Goal: Transaction & Acquisition: Obtain resource

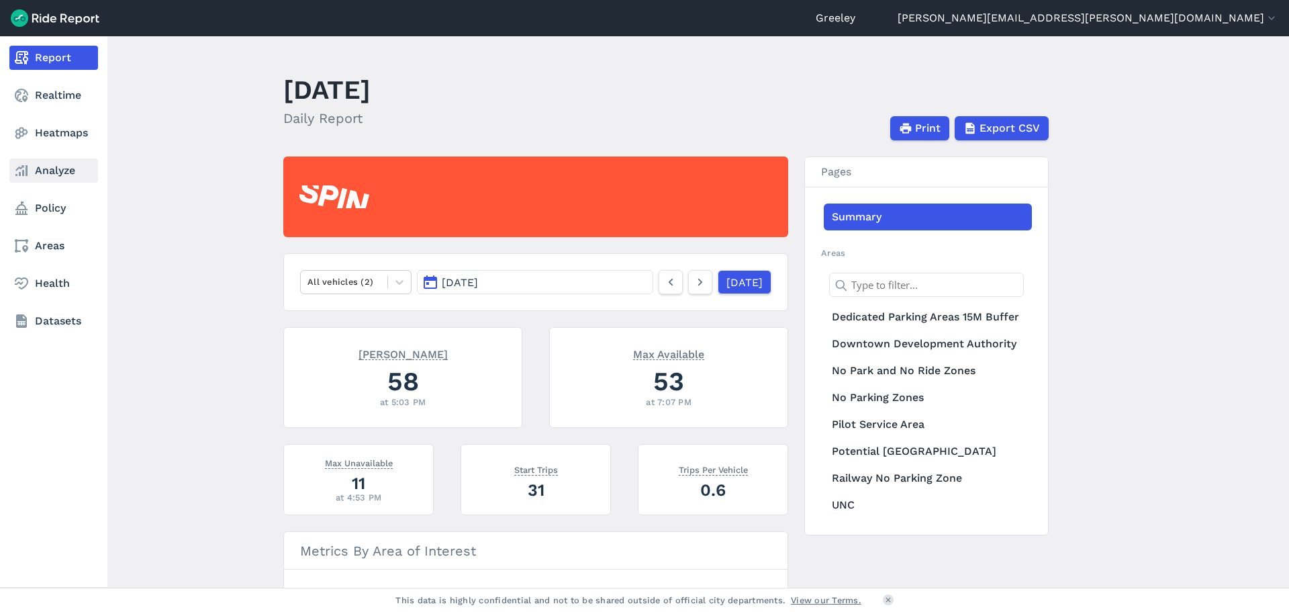
click at [43, 171] on link "Analyze" at bounding box center [53, 170] width 89 height 24
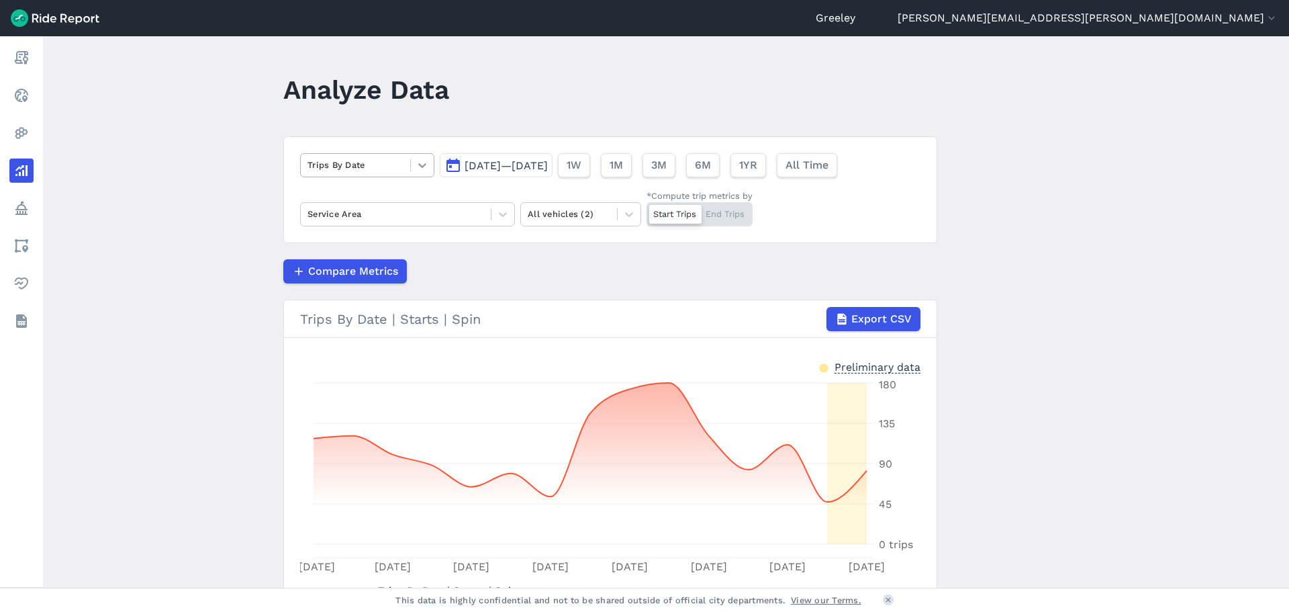
click at [412, 166] on div at bounding box center [422, 165] width 23 height 23
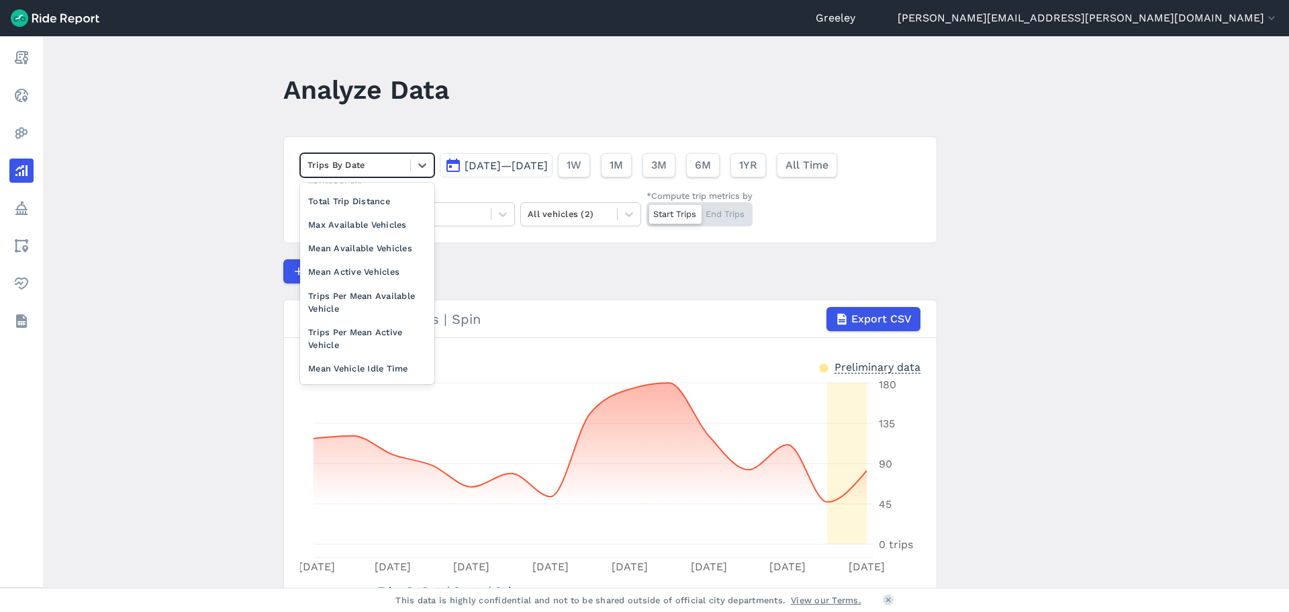
scroll to position [117, 0]
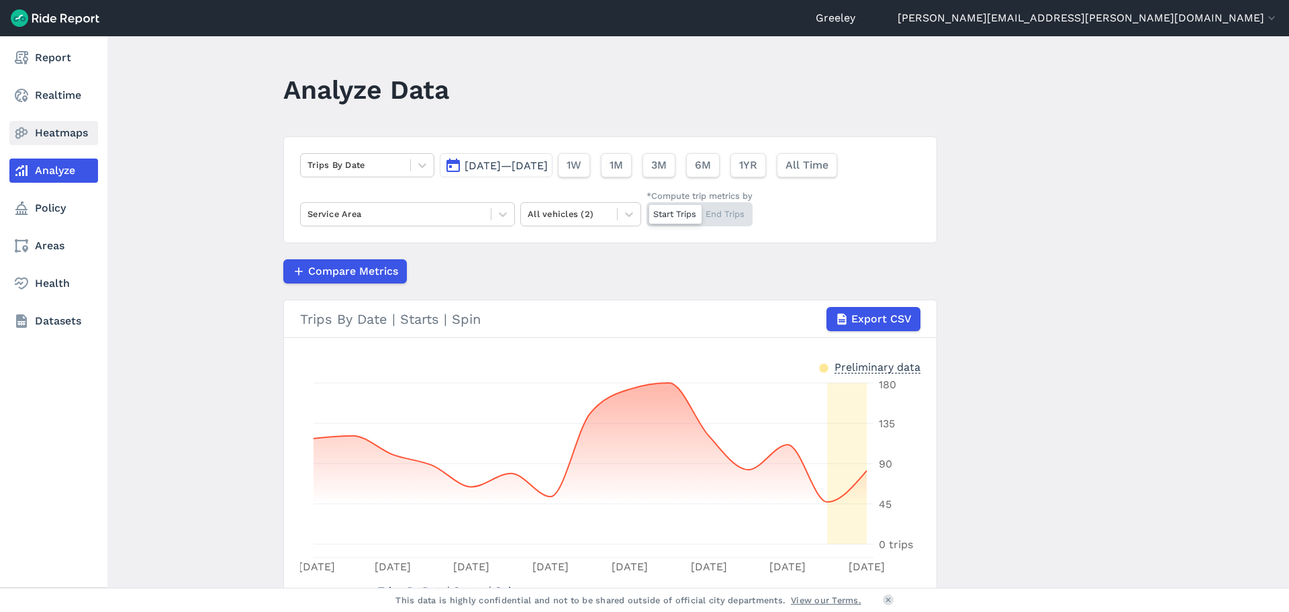
click at [26, 132] on icon at bounding box center [21, 133] width 16 height 16
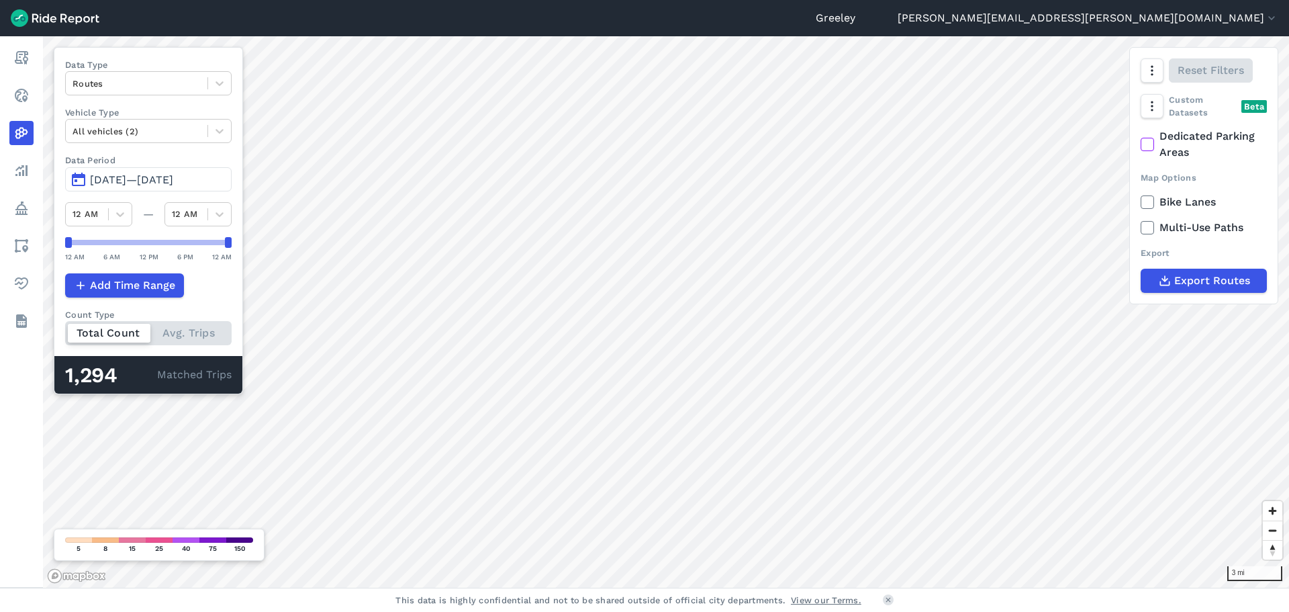
click at [173, 173] on span "[DATE]—[DATE]" at bounding box center [131, 179] width 83 height 13
click at [173, 179] on span "[DATE]—[DATE]" at bounding box center [131, 179] width 83 height 13
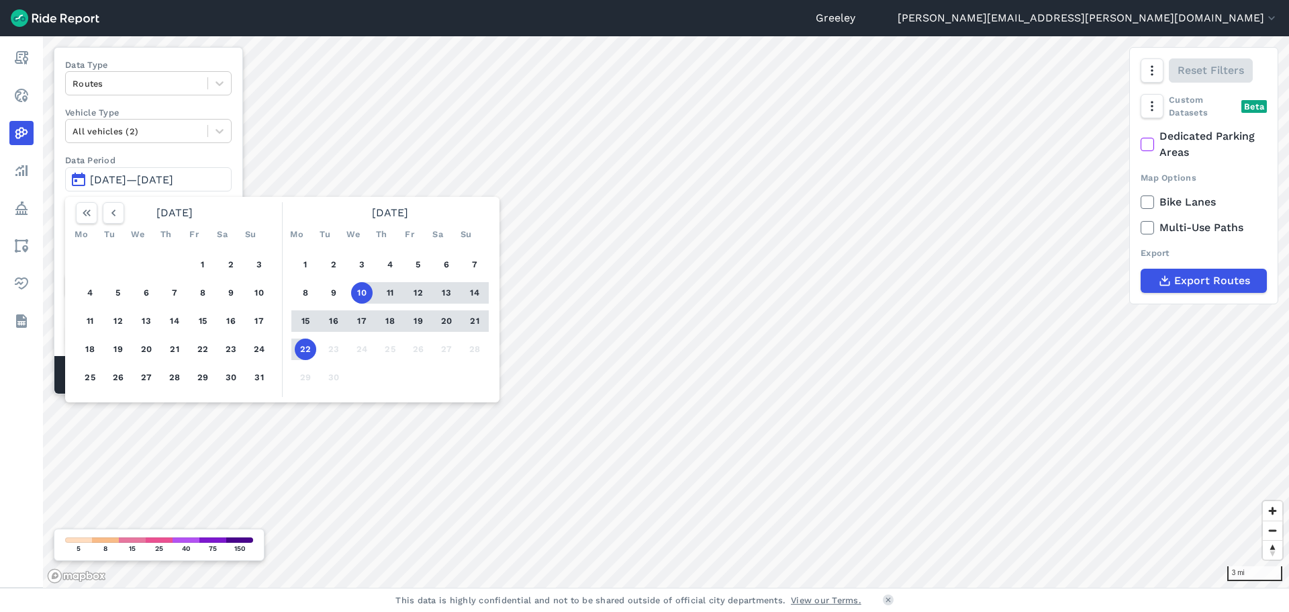
click at [299, 353] on button "22" at bounding box center [305, 348] width 21 height 21
click at [94, 210] on button "button" at bounding box center [86, 212] width 21 height 21
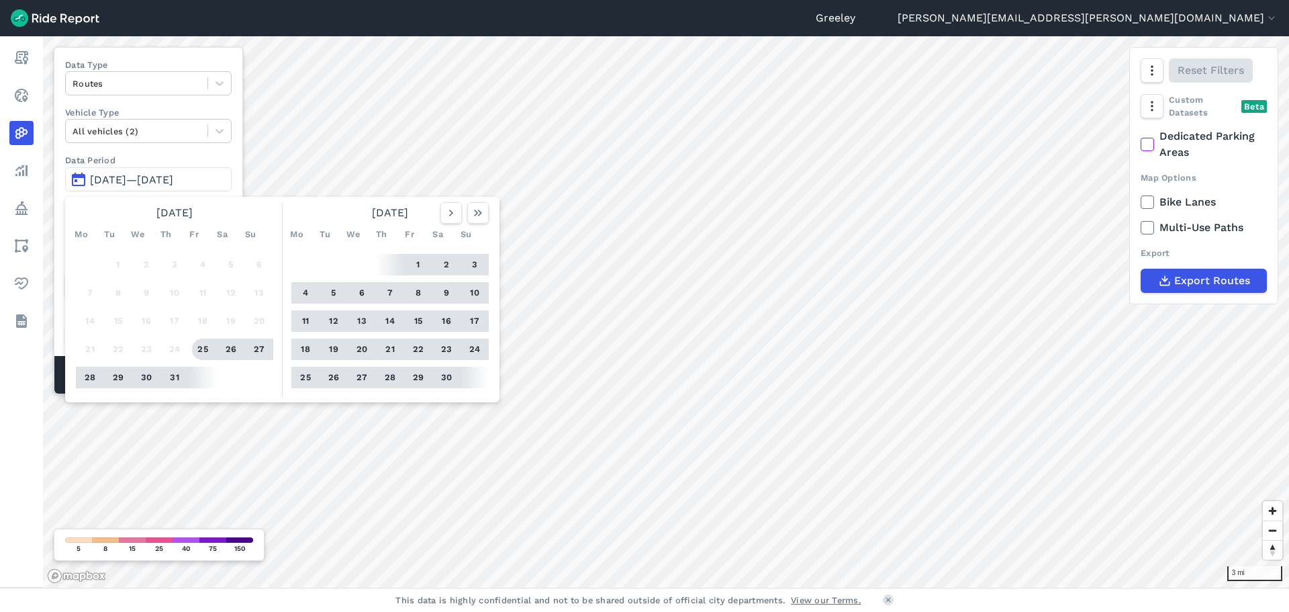
click at [200, 348] on button "25" at bounding box center [202, 348] width 21 height 21
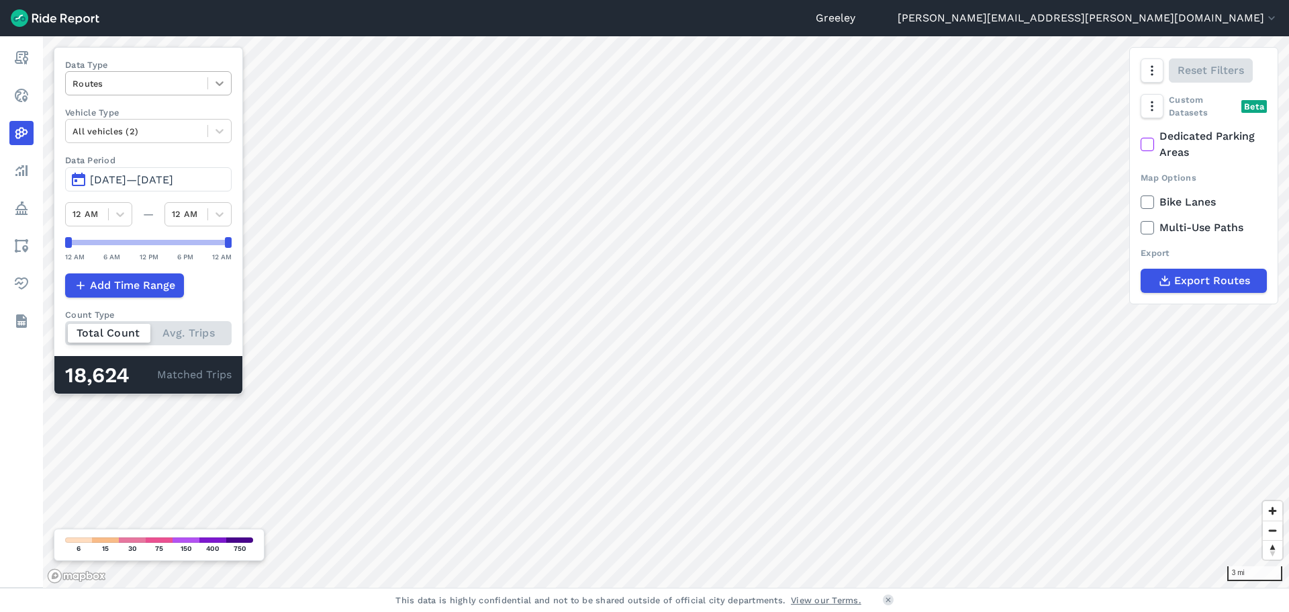
click at [226, 80] on icon at bounding box center [219, 83] width 13 height 13
click at [226, 79] on icon at bounding box center [219, 83] width 13 height 13
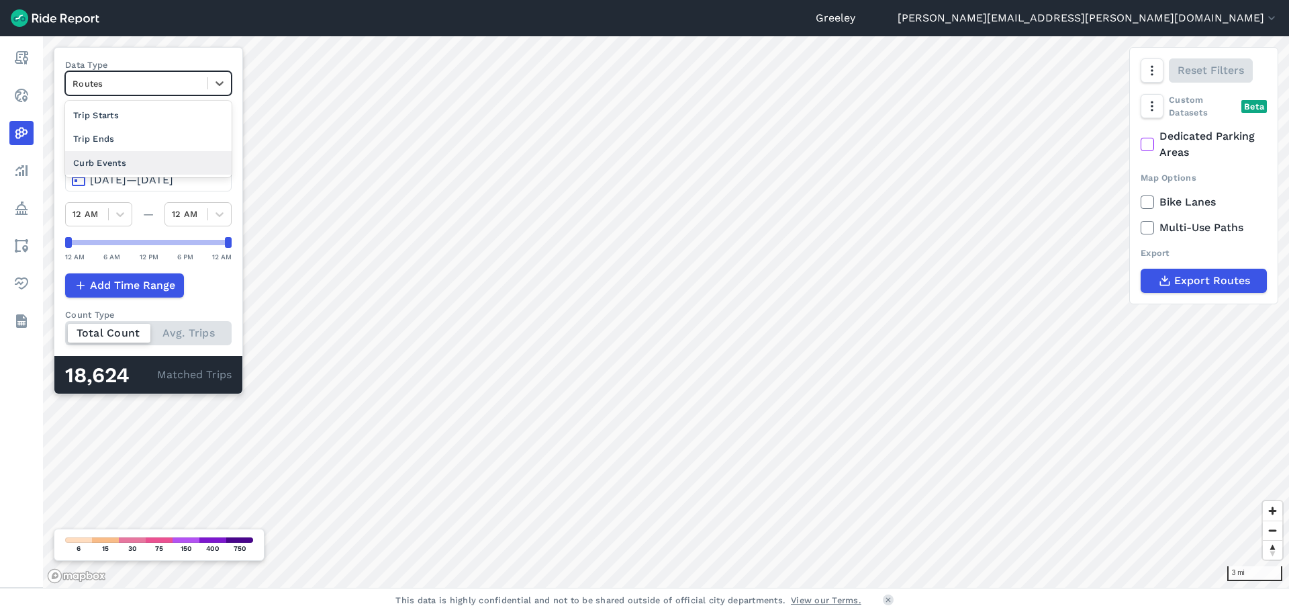
click at [150, 157] on div "Curb Events" at bounding box center [148, 162] width 166 height 23
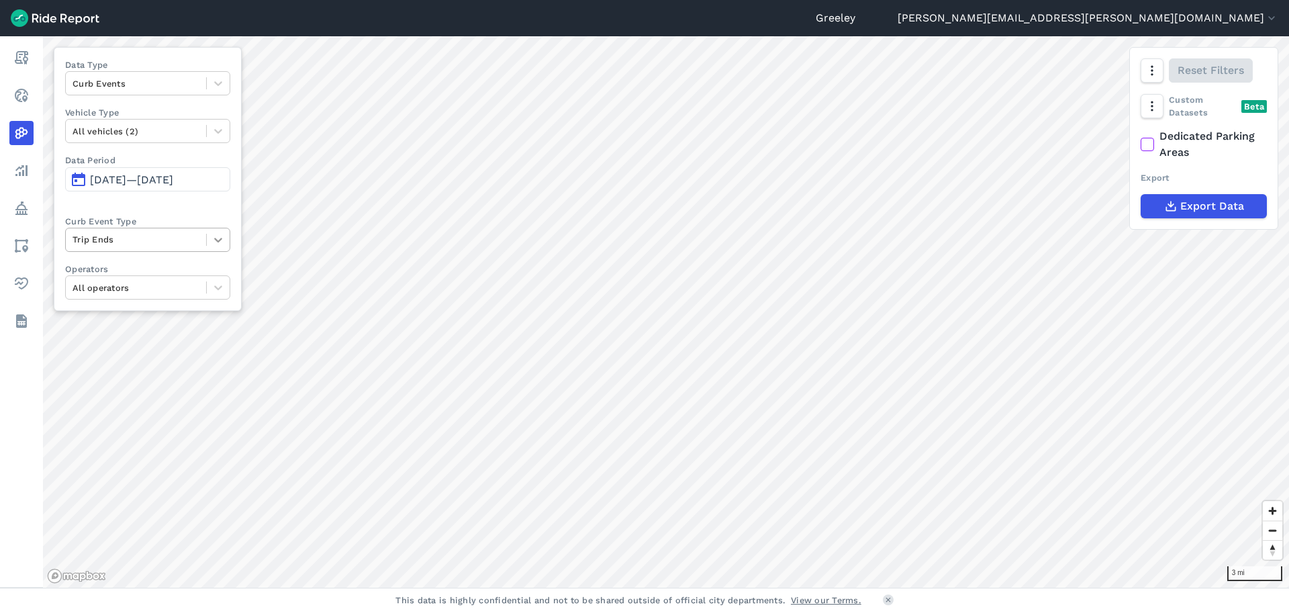
click at [224, 238] on icon at bounding box center [217, 239] width 13 height 13
click at [221, 239] on icon at bounding box center [217, 239] width 13 height 13
click at [156, 303] on div "Deployments" at bounding box center [147, 294] width 165 height 23
click at [1205, 202] on span "Export Data" at bounding box center [1212, 206] width 64 height 16
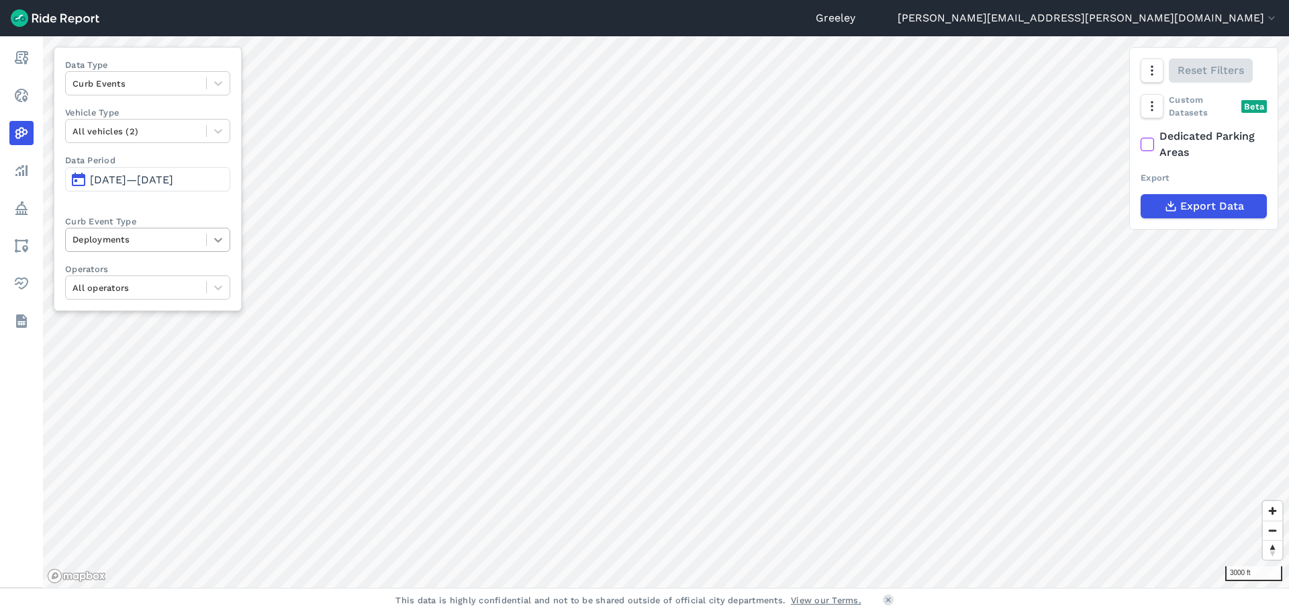
click at [225, 238] on icon at bounding box center [217, 239] width 13 height 13
click at [113, 272] on div "Trip Starts" at bounding box center [147, 271] width 165 height 23
click at [1166, 205] on icon "button" at bounding box center [1169, 205] width 13 height 13
click at [206, 229] on div "Trip Starts" at bounding box center [136, 239] width 140 height 21
click at [143, 271] on div "Trip Ends" at bounding box center [147, 271] width 165 height 23
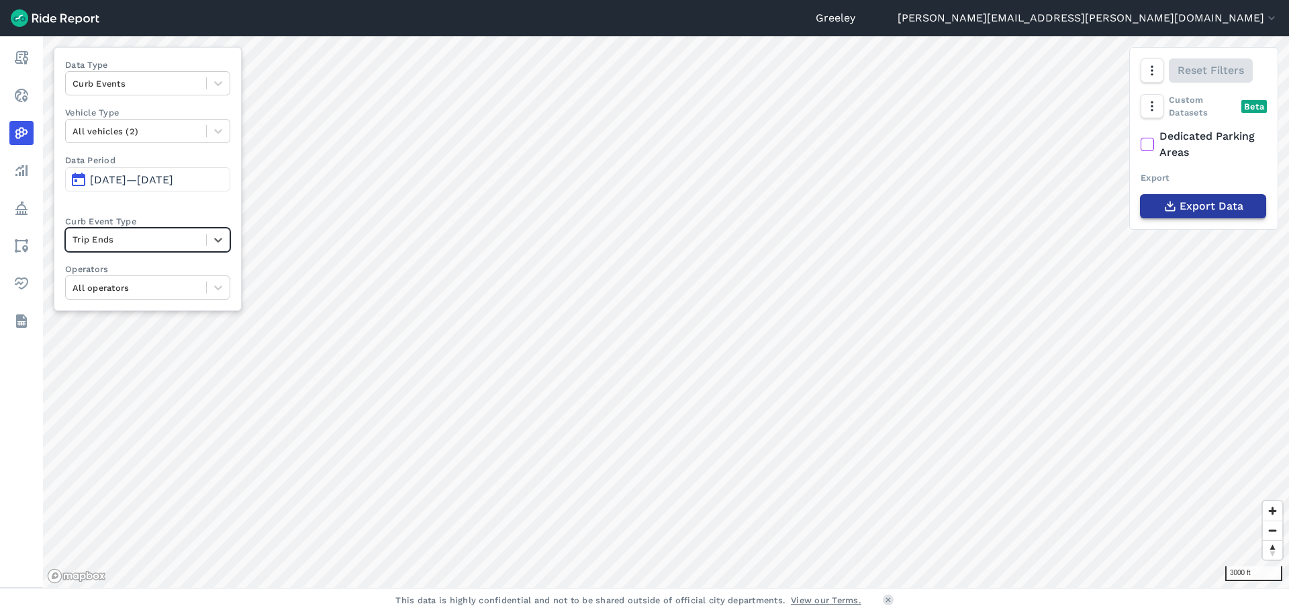
click at [1177, 205] on button "Export Data" at bounding box center [1203, 206] width 126 height 24
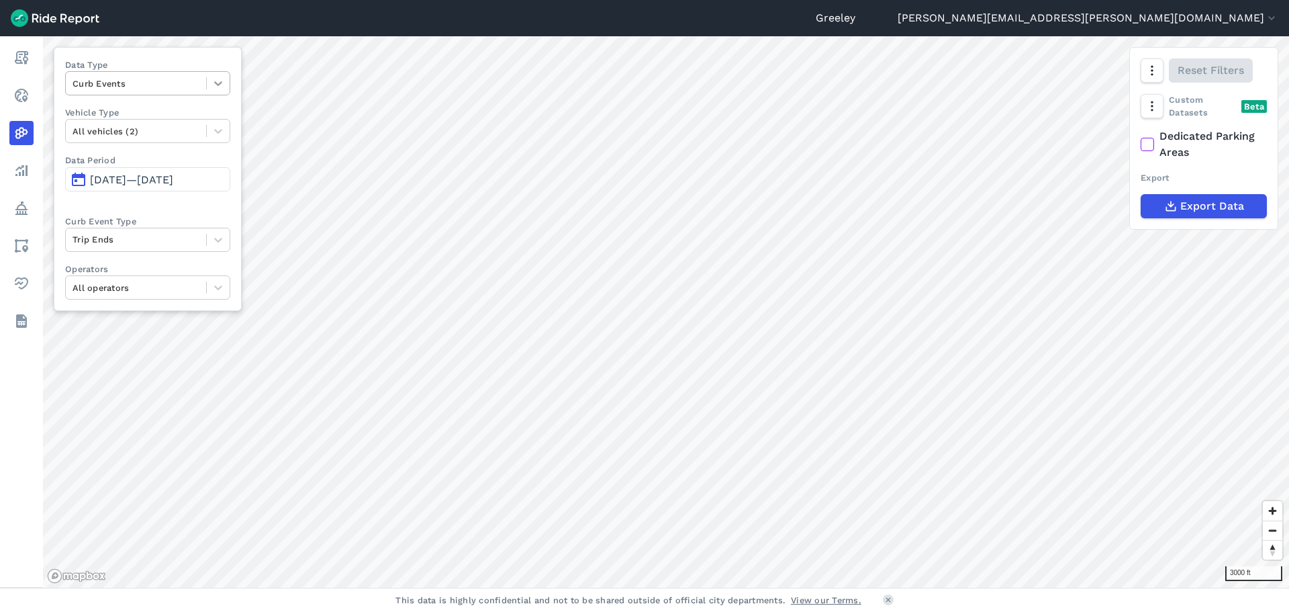
click at [224, 84] on icon at bounding box center [217, 83] width 13 height 13
click at [224, 76] on div at bounding box center [218, 83] width 23 height 23
click at [130, 161] on div "Routes" at bounding box center [147, 162] width 165 height 23
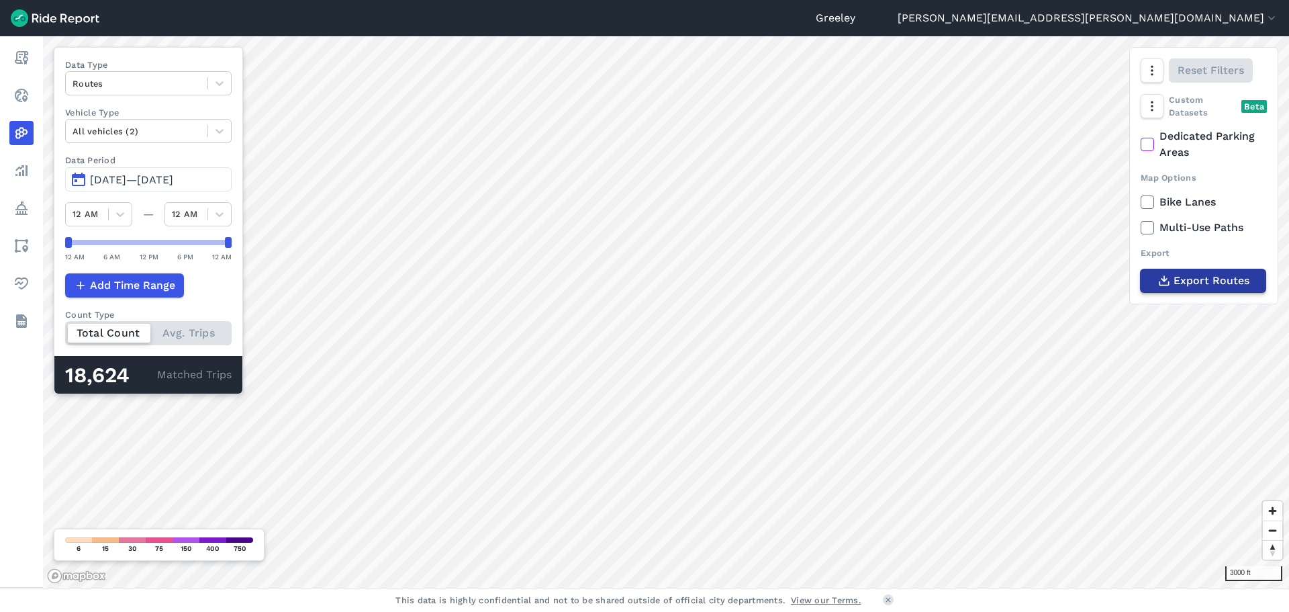
click at [1189, 278] on span "Export Routes" at bounding box center [1211, 281] width 76 height 16
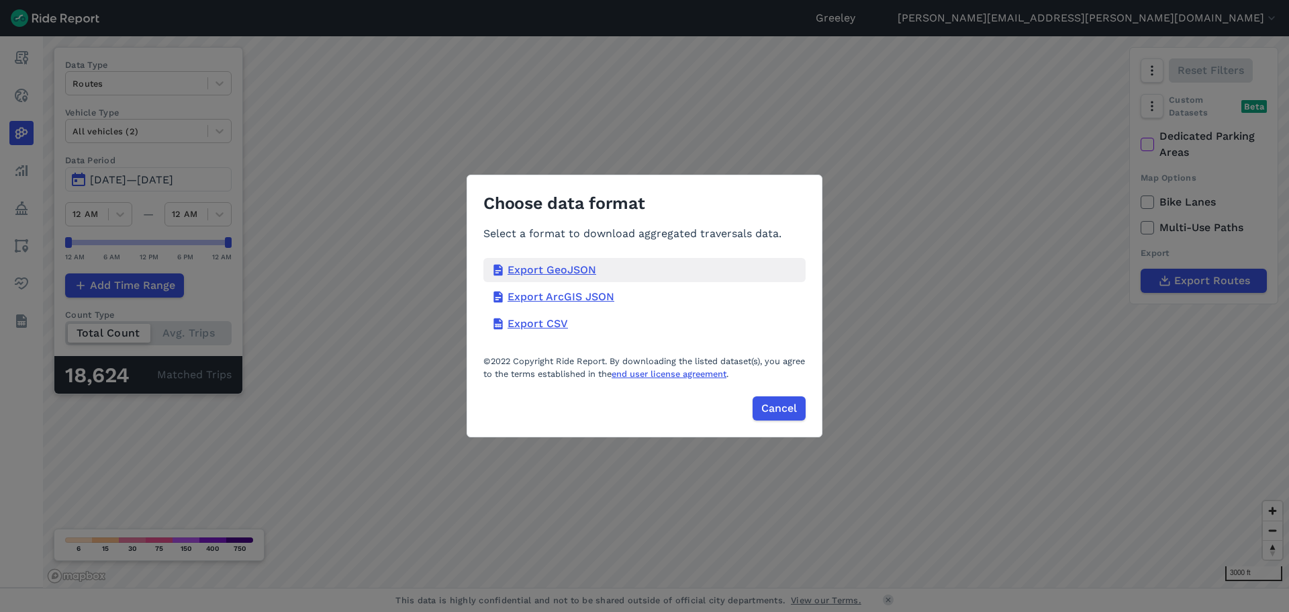
click at [557, 267] on div "Export GeoJSON" at bounding box center [644, 270] width 322 height 24
